Goal: Task Accomplishment & Management: Complete application form

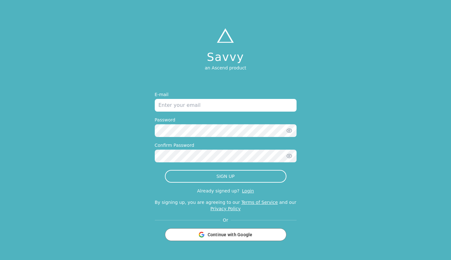
click at [250, 100] on input "email" at bounding box center [226, 105] width 142 height 13
type input "[EMAIL_ADDRESS][DOMAIN_NAME]"
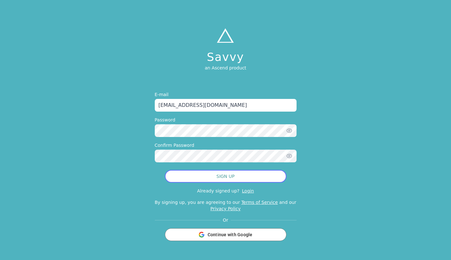
click at [240, 176] on button "SIGN UP" at bounding box center [226, 176] width 122 height 13
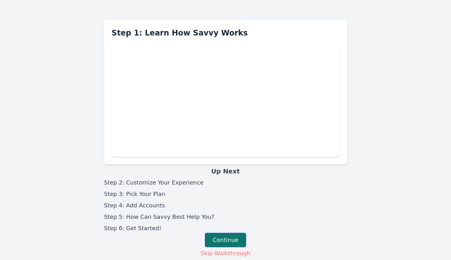
click at [222, 239] on button "Continue" at bounding box center [225, 240] width 41 height 15
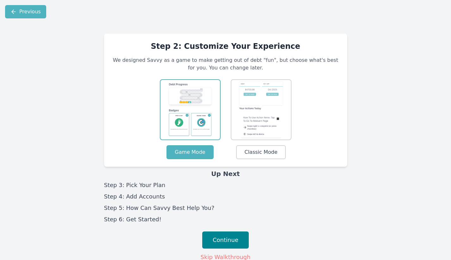
click at [222, 239] on button "Continue" at bounding box center [225, 239] width 47 height 17
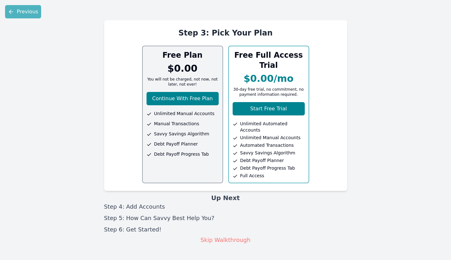
click at [237, 239] on div "Step 3: Pick Your Plan Free Plan $0.00 You will not be charged, not now, not la…" at bounding box center [225, 141] width 451 height 236
click at [173, 96] on button "Continue With Free Plan" at bounding box center [183, 98] width 72 height 13
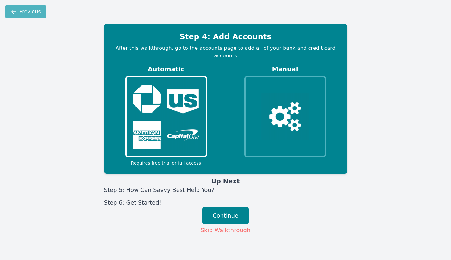
click at [293, 98] on img at bounding box center [285, 116] width 48 height 47
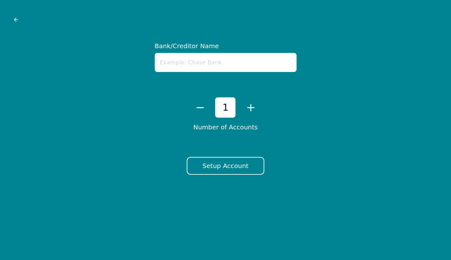
click at [193, 65] on input "text" at bounding box center [226, 62] width 142 height 19
type input "ANZ"
click at [253, 113] on button "+" at bounding box center [251, 107] width 10 height 13
click at [252, 109] on button "+" at bounding box center [251, 107] width 10 height 13
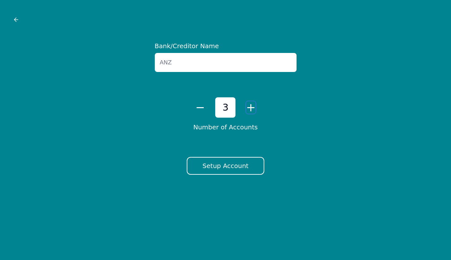
click at [252, 109] on button "+" at bounding box center [251, 107] width 10 height 13
click at [224, 165] on button "Setup Account" at bounding box center [226, 166] width 78 height 18
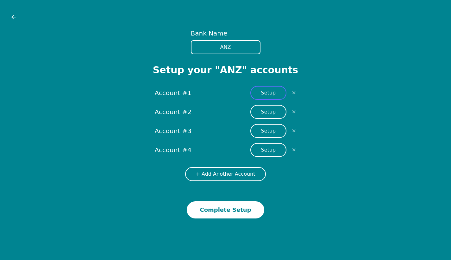
click at [266, 97] on button "Setup" at bounding box center [269, 93] width 36 height 14
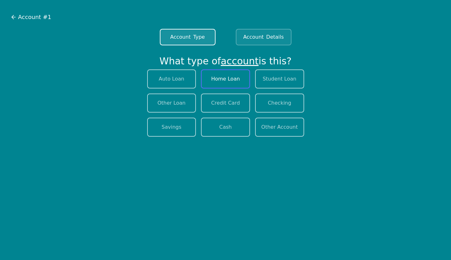
click at [232, 83] on button "Home Loan" at bounding box center [225, 78] width 49 height 19
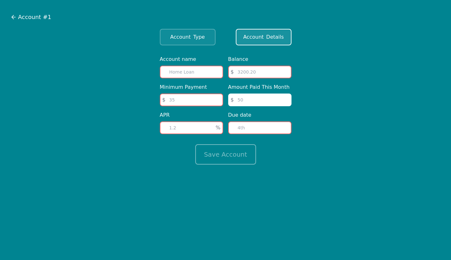
click at [208, 78] on input "text" at bounding box center [191, 72] width 63 height 13
click at [168, 115] on label "APR" at bounding box center [191, 115] width 63 height 8
